Goal: Information Seeking & Learning: Learn about a topic

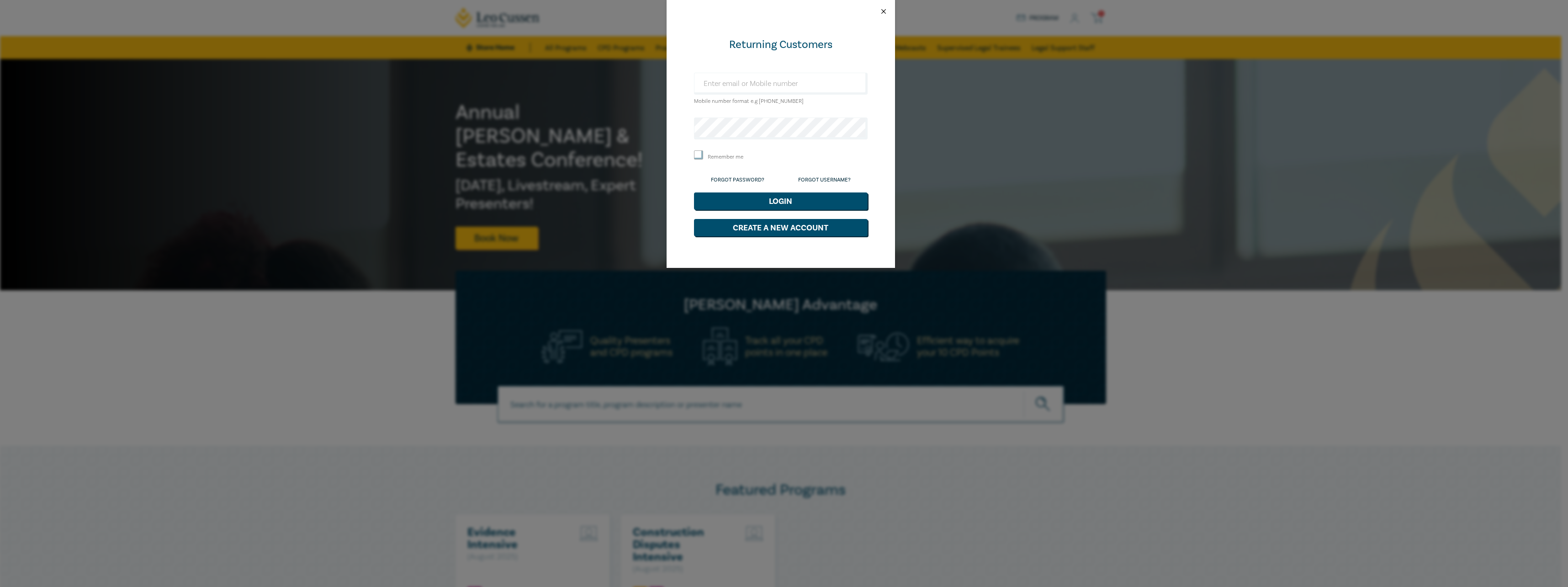
click at [882, 12] on button "Close" at bounding box center [884, 12] width 9 height 9
click at [743, 84] on input "text" at bounding box center [780, 83] width 173 height 22
click at [1032, 112] on div "Returning Customers Mobile number format e.g +61 000000000 Remember me Forgot P…" at bounding box center [784, 294] width 1568 height 587
click at [713, 81] on input "text" at bounding box center [780, 83] width 173 height 22
type input "aggiem@entourage.com.au"
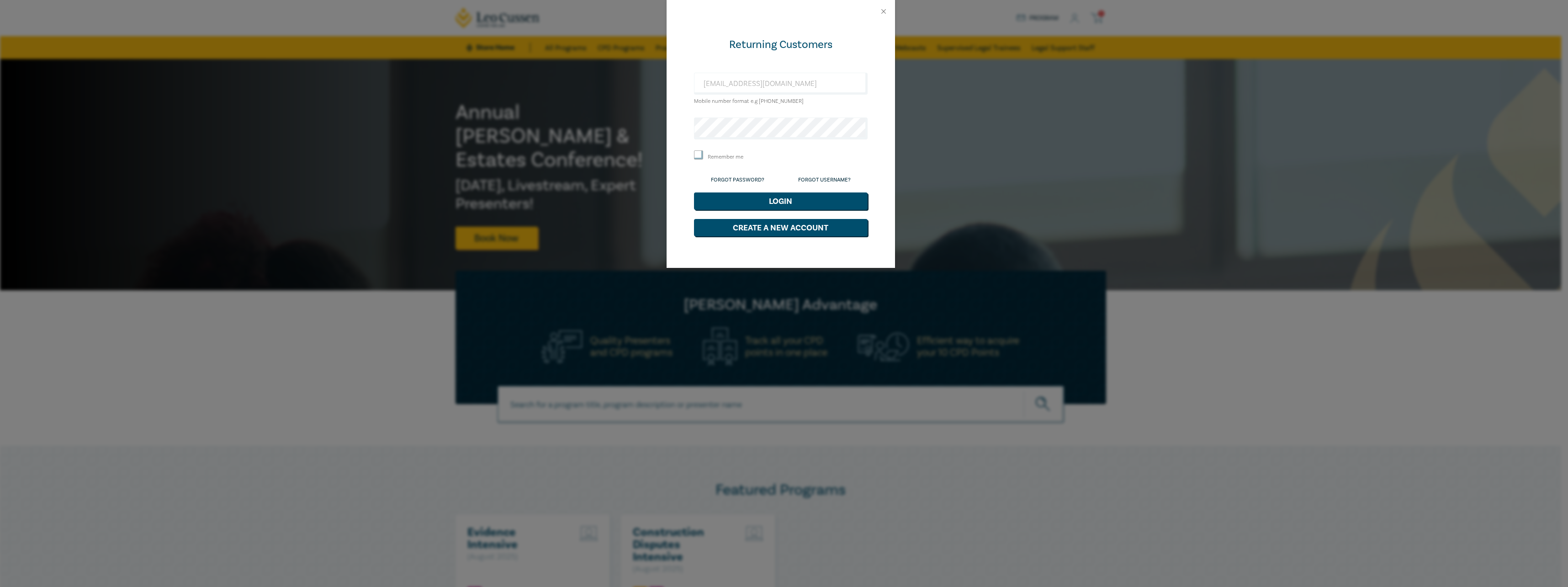
click at [993, 124] on div "Returning Customers aggiem@entourage.com.au Mobile number format e.g +61 000000…" at bounding box center [784, 294] width 1568 height 587
click at [1013, 138] on div "Returning Customers aggiem@entourage.com.au Mobile number format e.g +61 000000…" at bounding box center [784, 294] width 1568 height 587
click at [799, 201] on button "Login" at bounding box center [780, 201] width 173 height 18
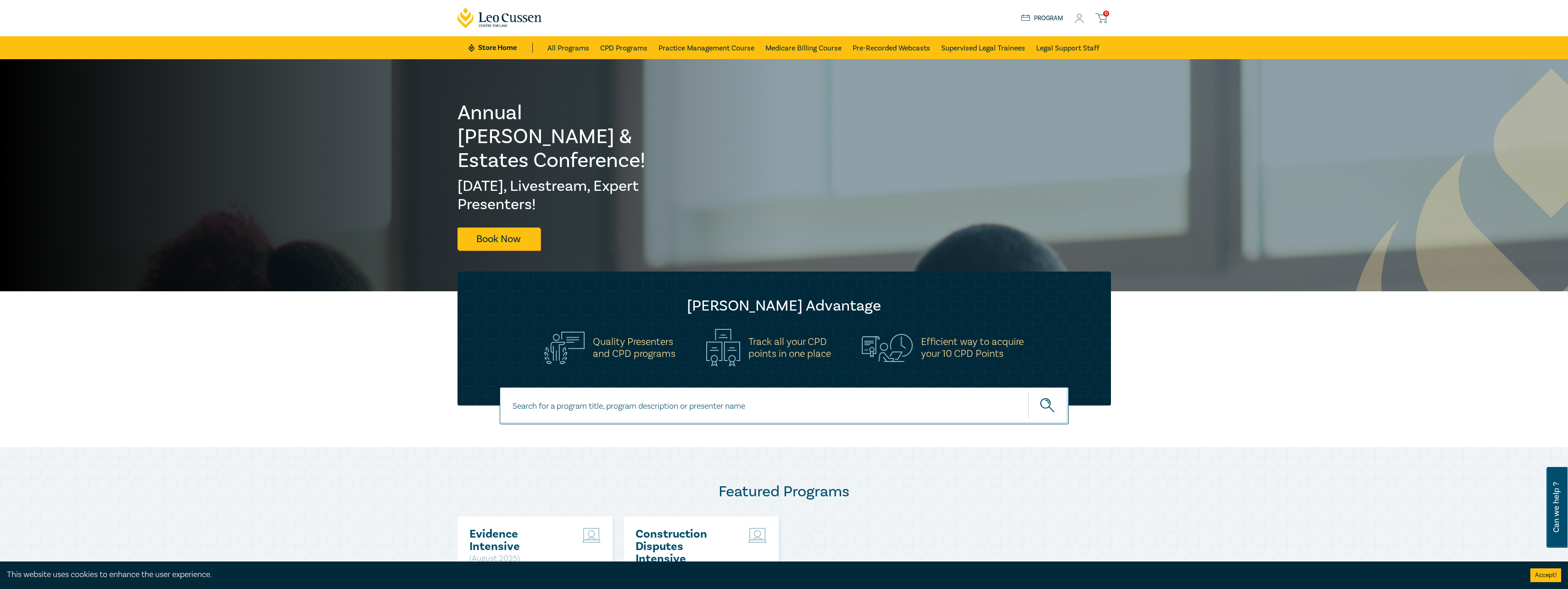
click at [1106, 15] on span "0" at bounding box center [1106, 13] width 6 height 6
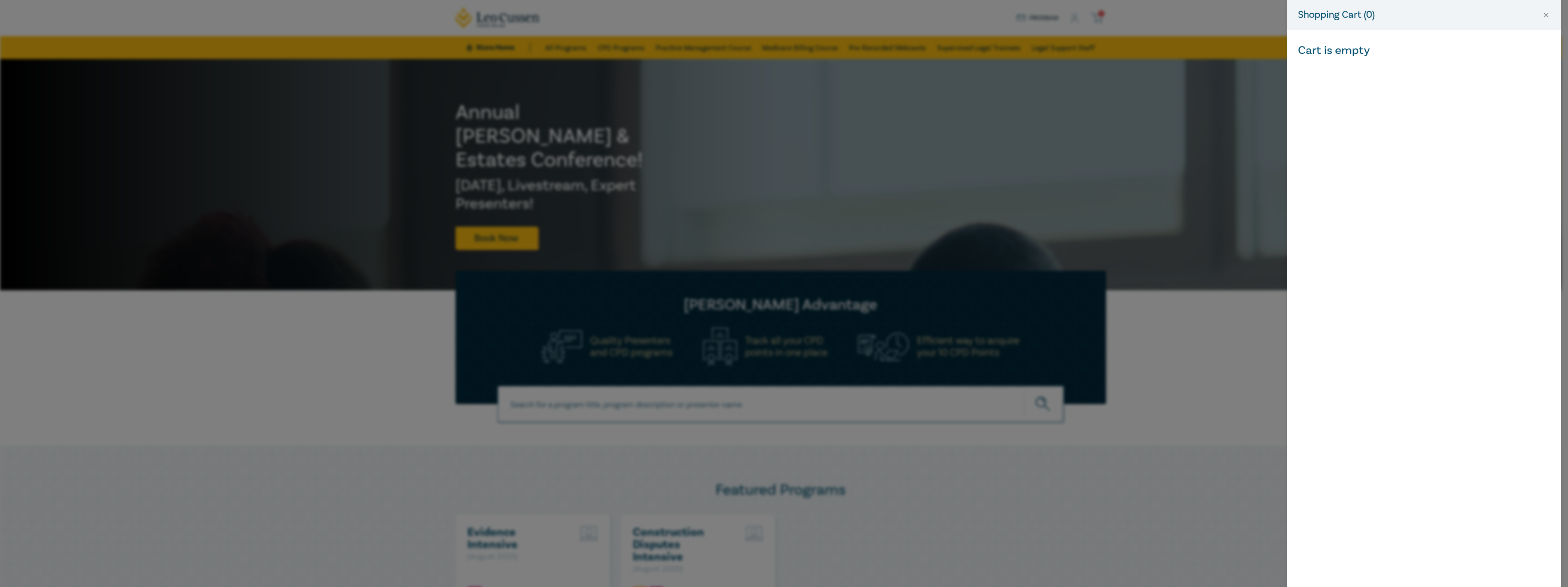
click at [1101, 15] on div "Shopping Cart ( 0 ) Cart is empty" at bounding box center [784, 294] width 1568 height 587
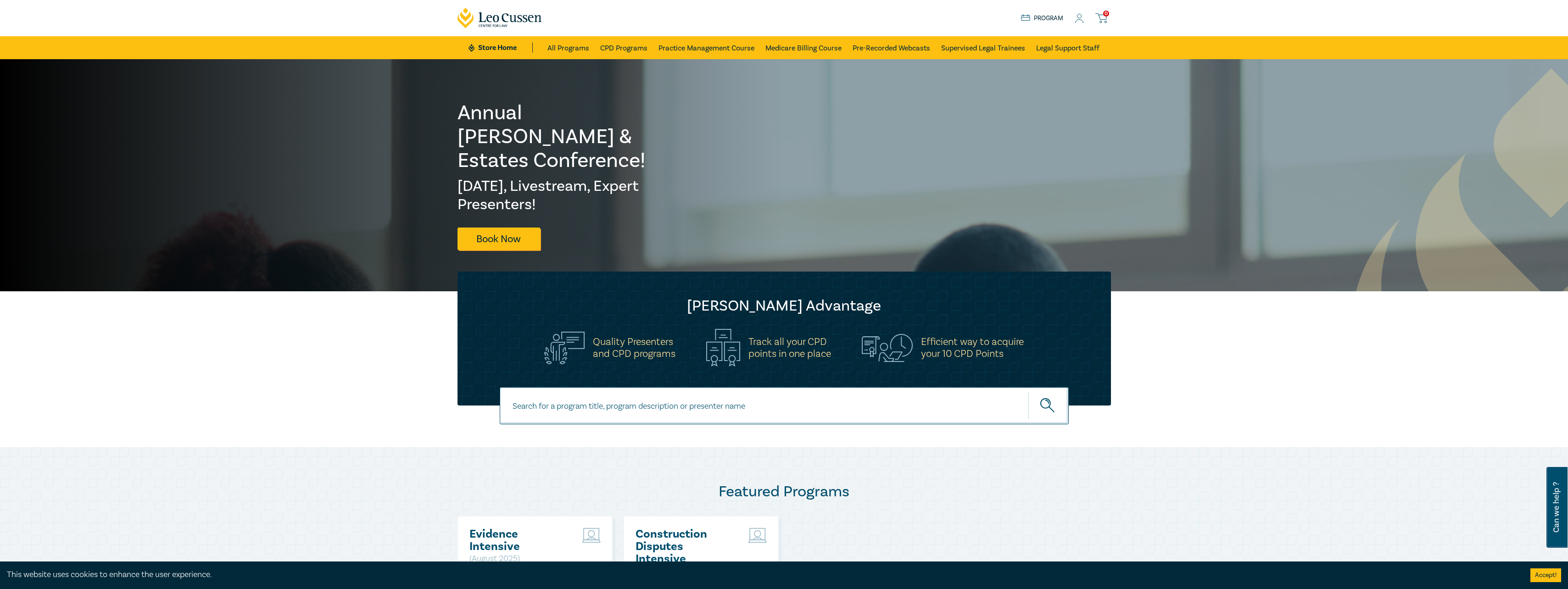
click at [1050, 18] on link "Program" at bounding box center [1042, 18] width 43 height 10
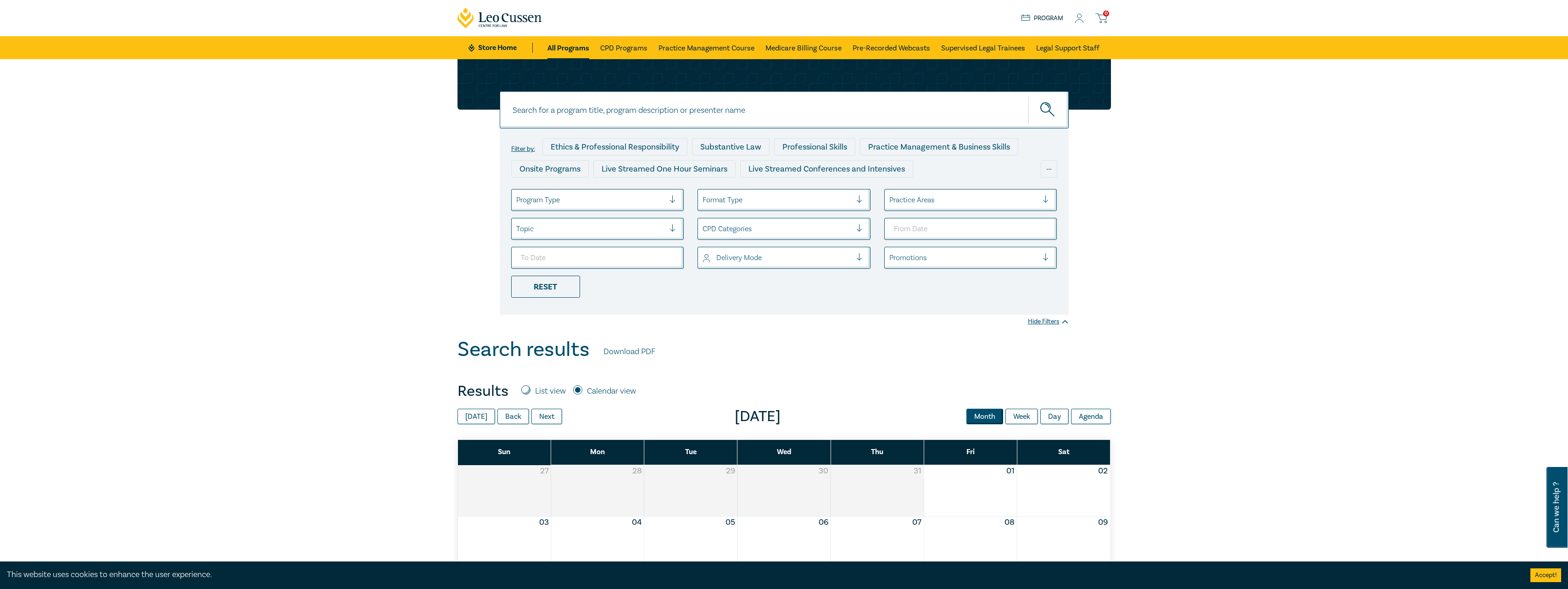
click at [489, 42] on ul "Store Home All Programs CPD Programs Practice Management Course Medicare Billin…" at bounding box center [783, 48] width 630 height 23
click at [490, 46] on link "Store Home" at bounding box center [500, 48] width 64 height 10
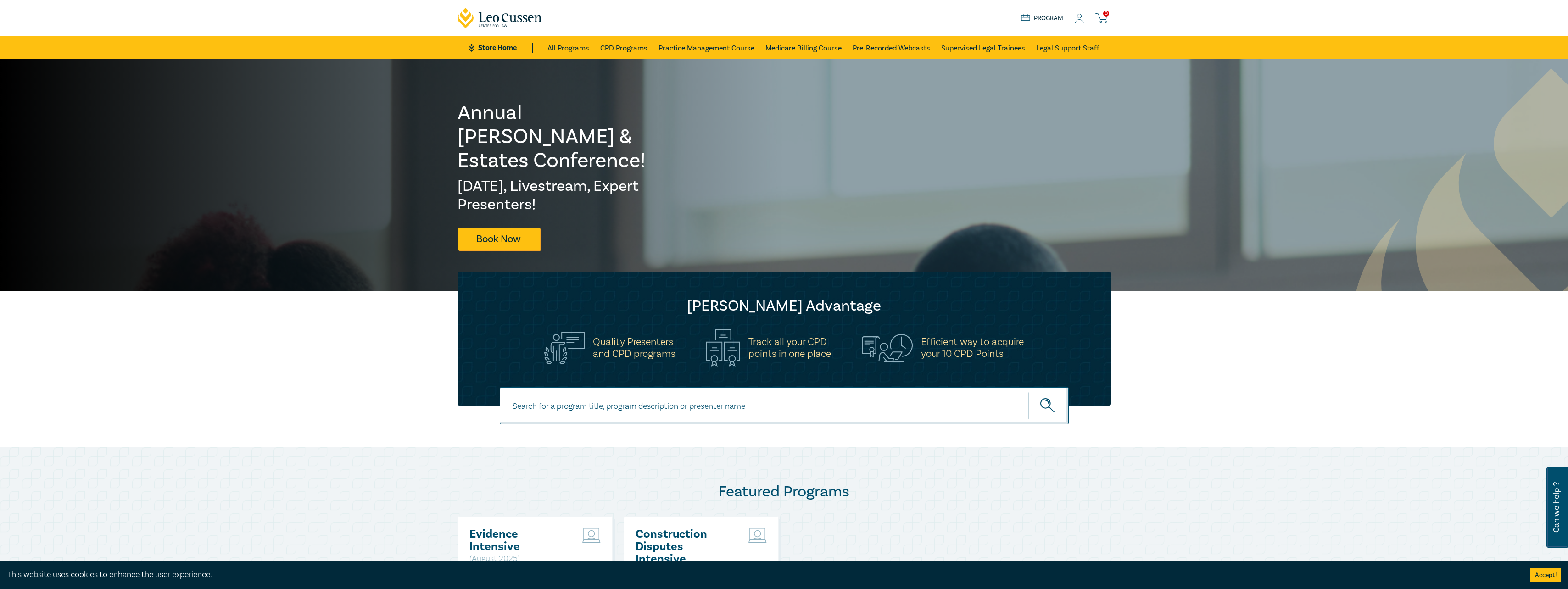
click at [1105, 20] on icon at bounding box center [1100, 17] width 10 height 6
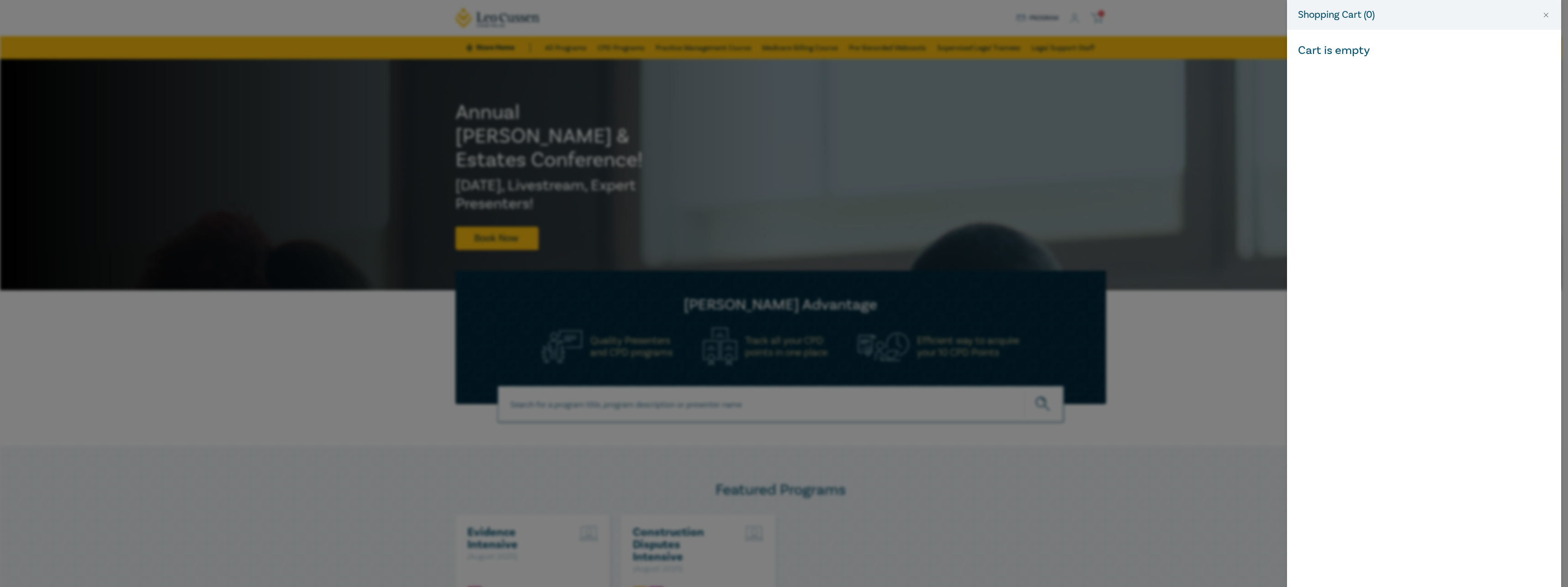
click at [1329, 46] on h3 "Cart is empty" at bounding box center [1424, 51] width 252 height 12
click at [1325, 15] on h5 "Shopping Cart ( 0 )" at bounding box center [1336, 15] width 77 height 15
click at [1544, 18] on button "Close" at bounding box center [1546, 15] width 9 height 9
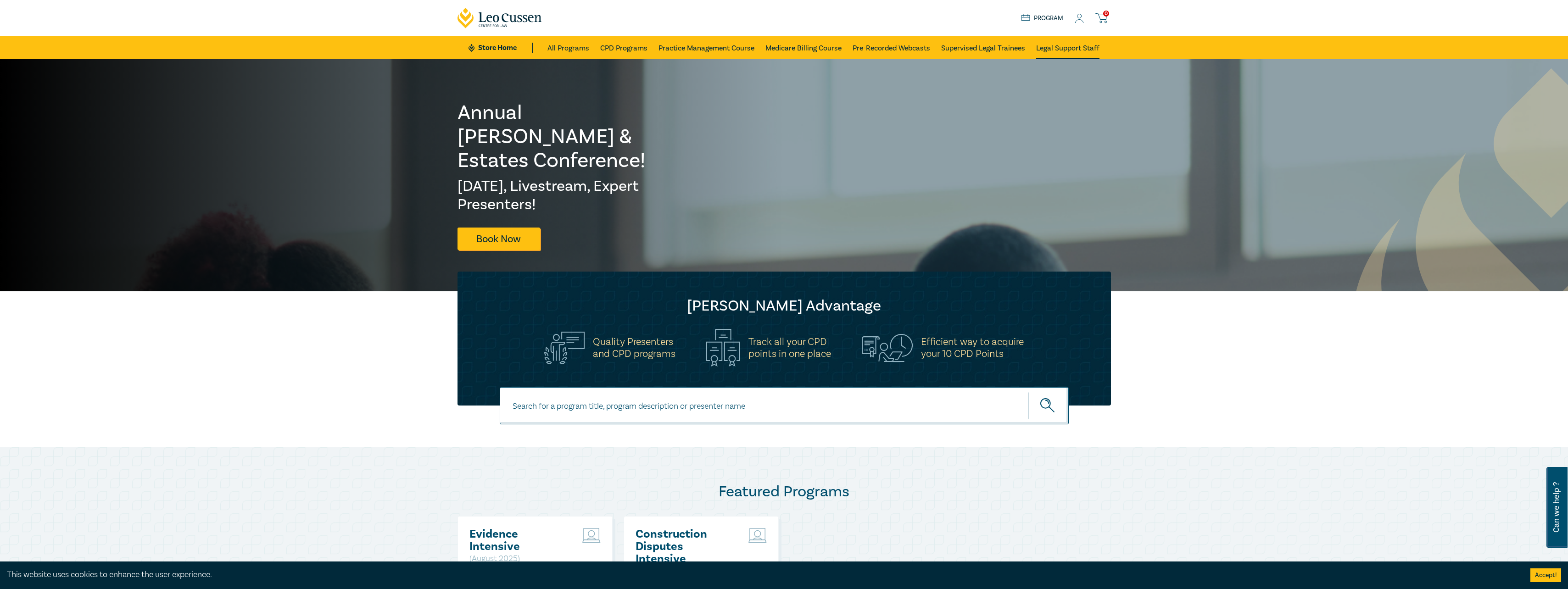
click at [1056, 48] on link "Legal Support Staff" at bounding box center [1068, 48] width 64 height 23
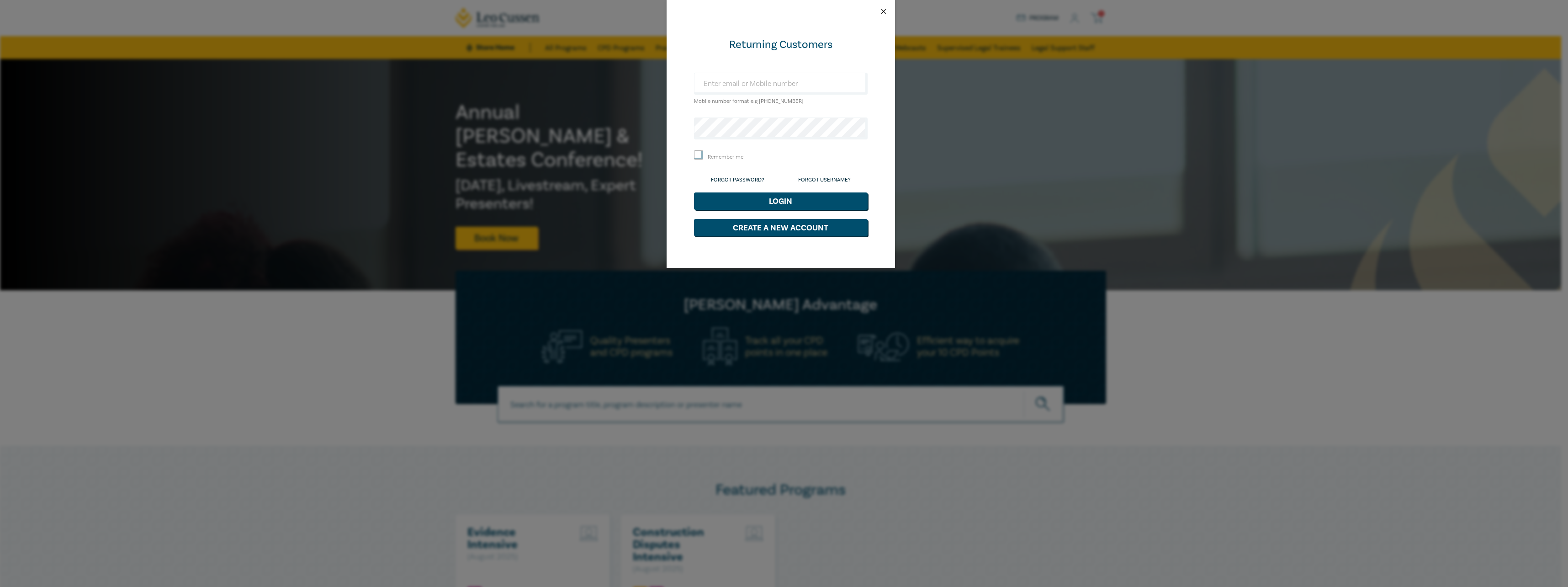
click at [884, 10] on button "Close" at bounding box center [884, 12] width 9 height 9
